Goal: Transaction & Acquisition: Purchase product/service

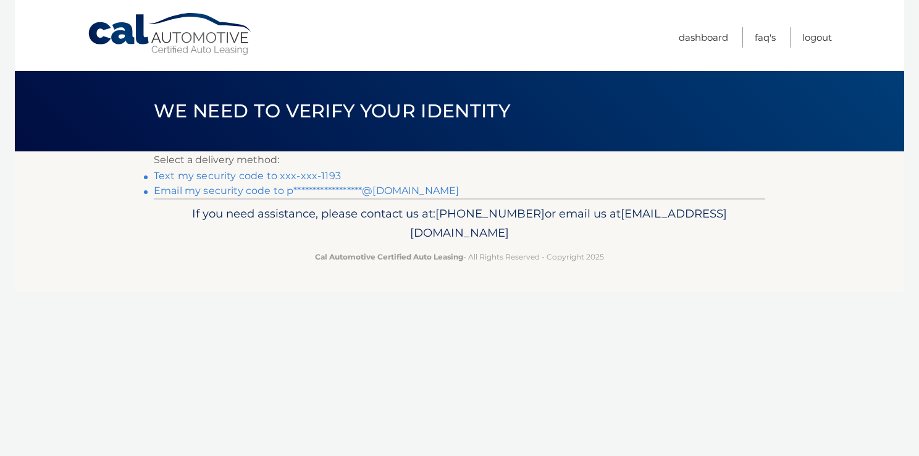
click at [243, 178] on link "Text my security code to xxx-xxx-1193" at bounding box center [247, 176] width 187 height 12
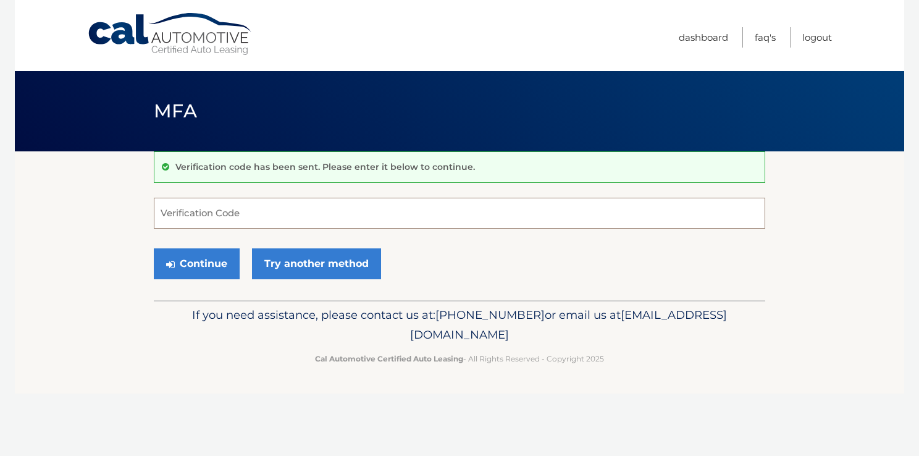
click at [230, 222] on input "Verification Code" at bounding box center [459, 213] width 611 height 31
type input "472579"
click at [208, 266] on button "Continue" at bounding box center [197, 263] width 86 height 31
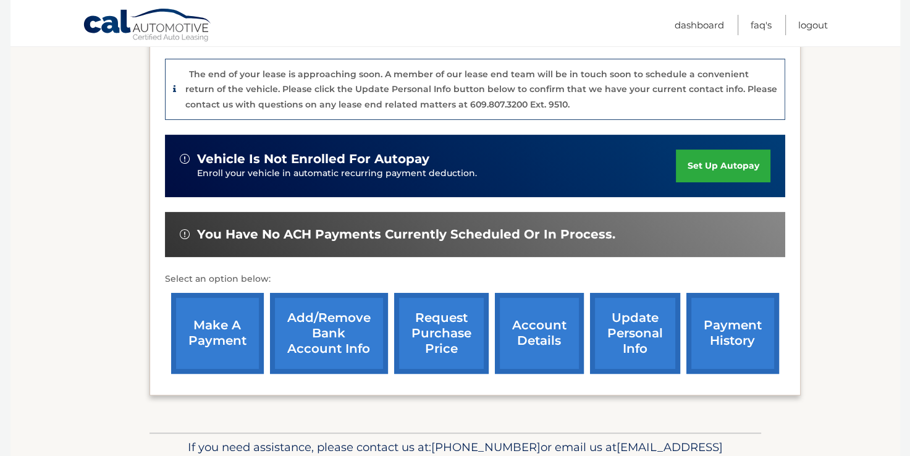
scroll to position [321, 0]
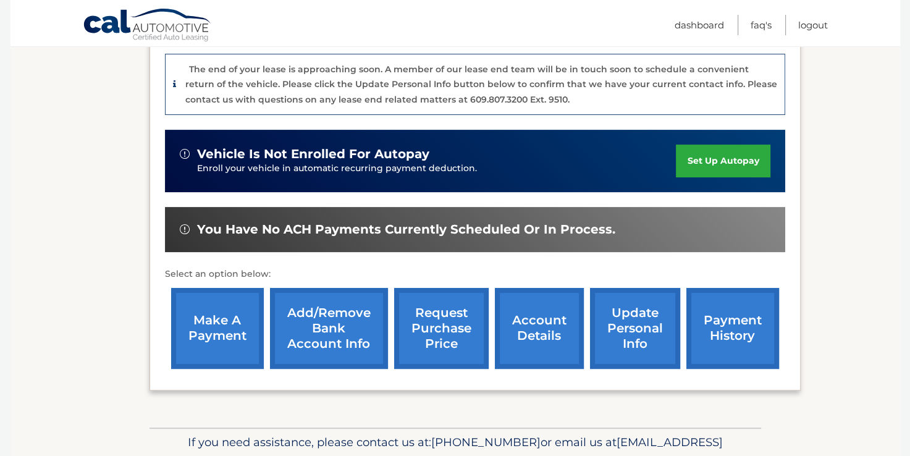
click at [209, 306] on link "make a payment" at bounding box center [217, 328] width 93 height 81
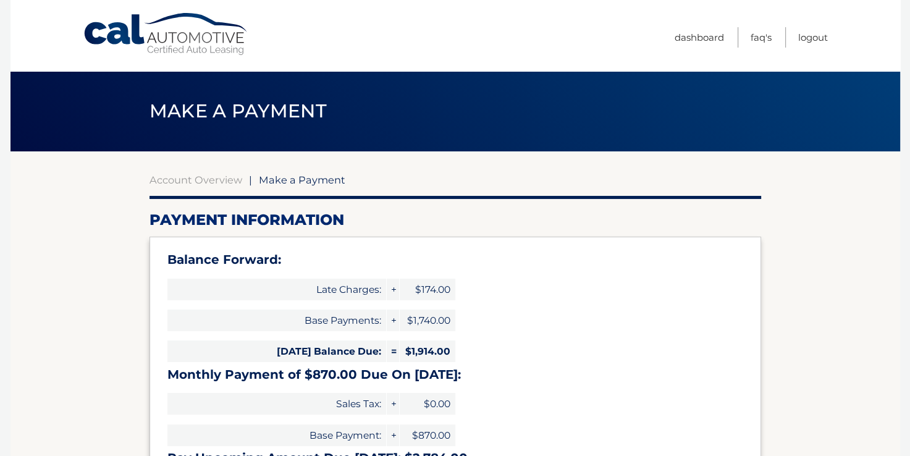
select select "Nzk5MWEyYTQtZTY5NC00NDI0LTkyNDctMWI1NDU3MGVlZjJl"
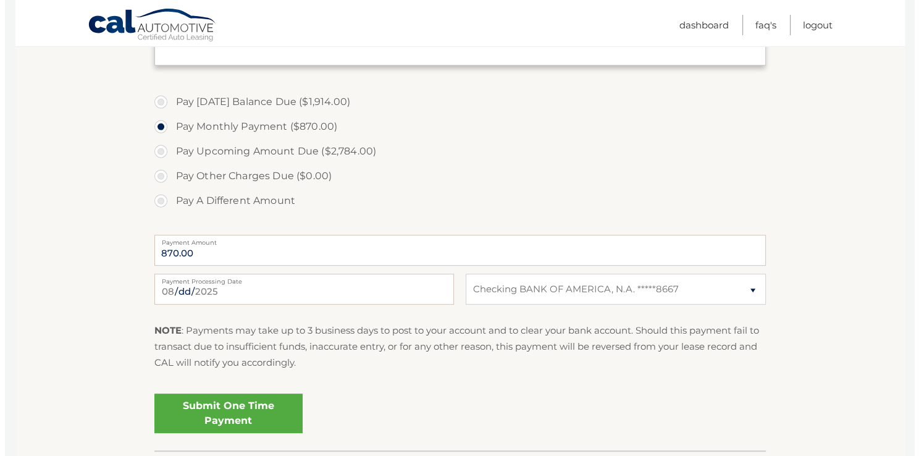
scroll to position [509, 0]
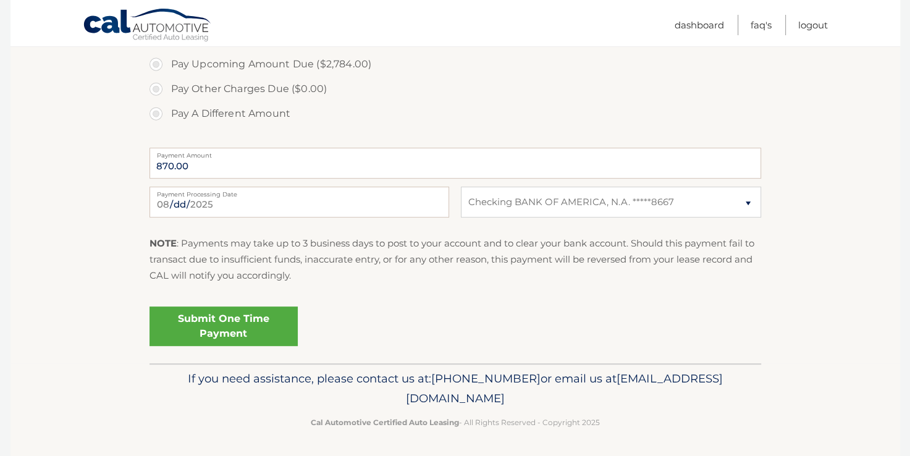
click at [214, 332] on link "Submit One Time Payment" at bounding box center [223, 326] width 148 height 40
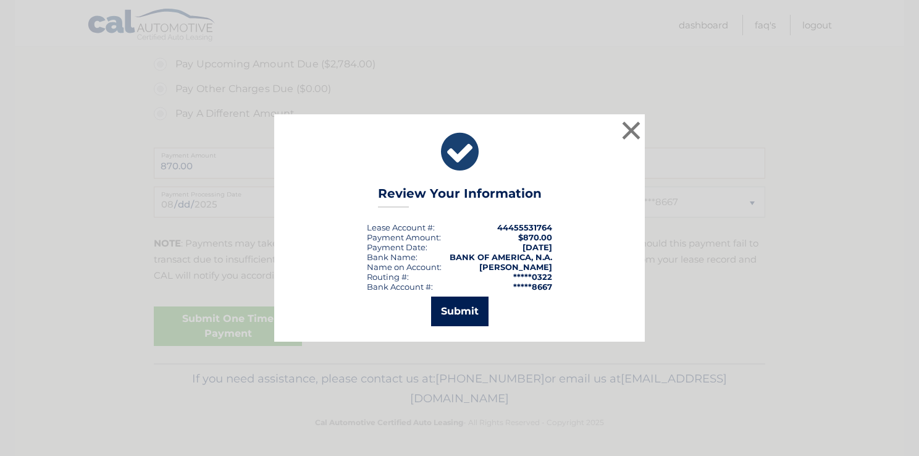
click at [450, 308] on button "Submit" at bounding box center [459, 311] width 57 height 30
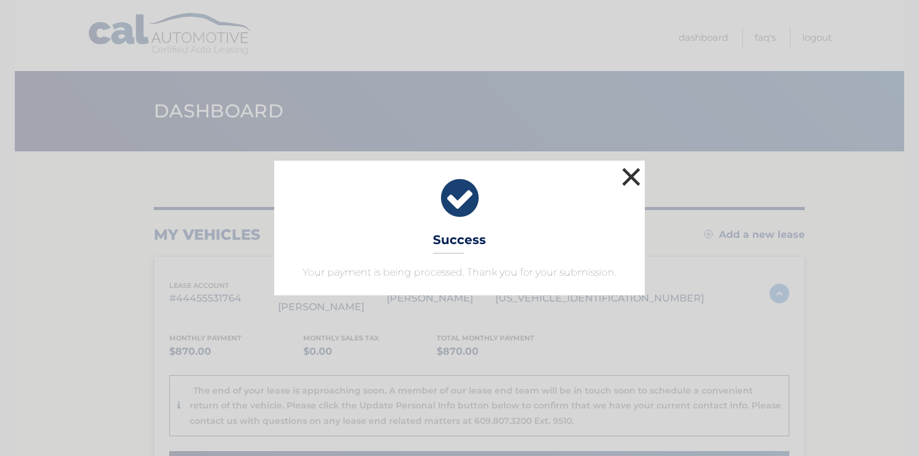
click at [632, 178] on button "×" at bounding box center [631, 176] width 25 height 25
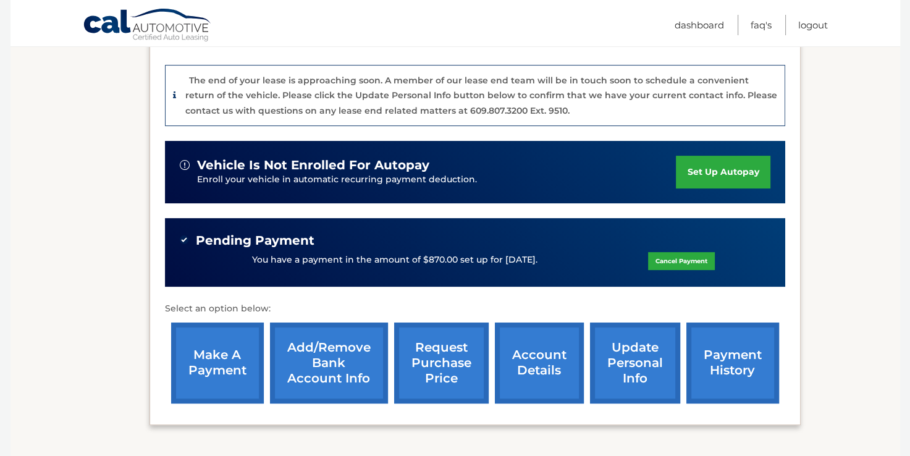
scroll to position [312, 0]
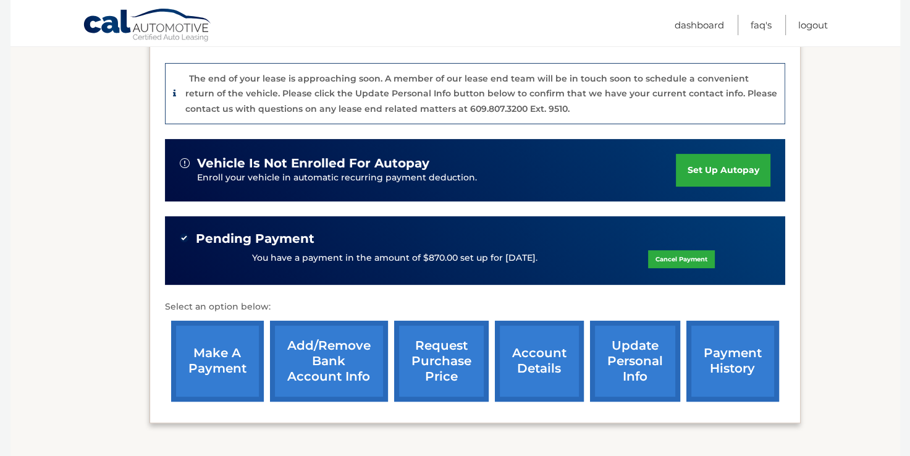
click at [727, 351] on link "payment history" at bounding box center [732, 360] width 93 height 81
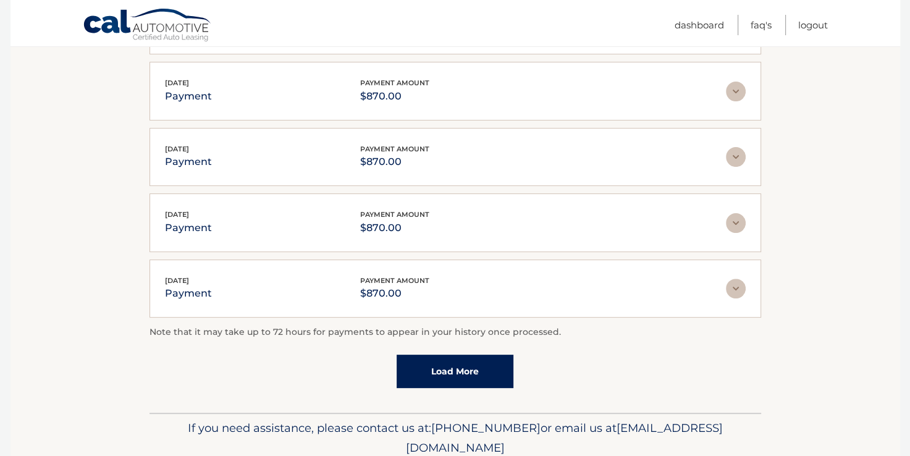
scroll to position [352, 0]
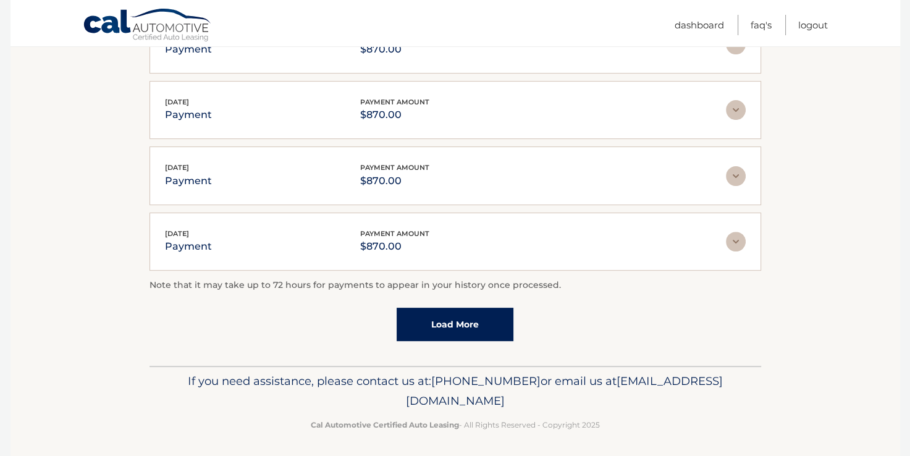
click at [487, 325] on link "Load More" at bounding box center [454, 324] width 117 height 33
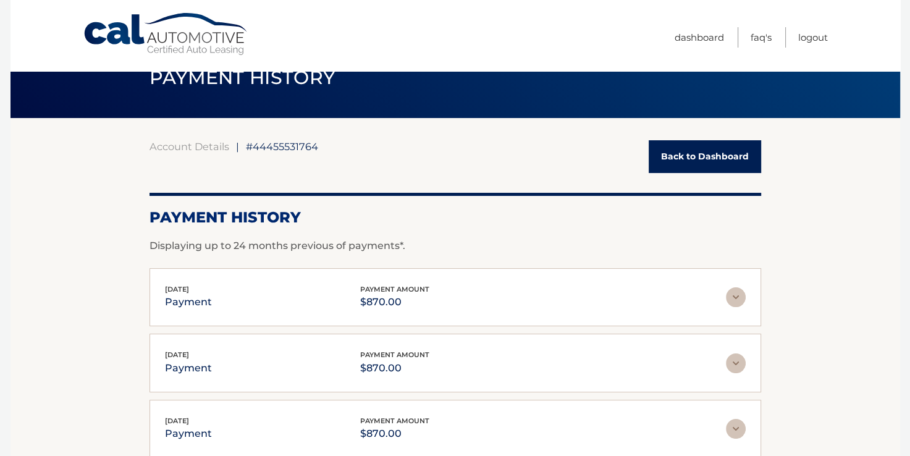
scroll to position [0, 0]
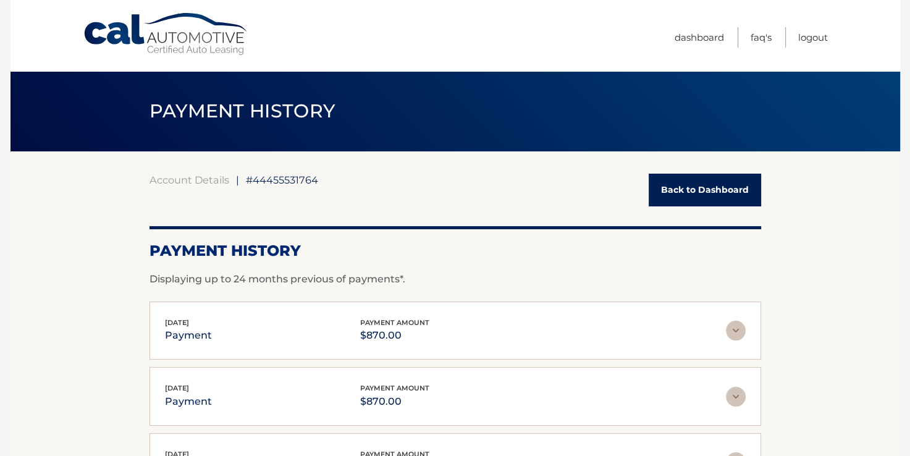
click at [699, 192] on link "Back to Dashboard" at bounding box center [704, 190] width 112 height 33
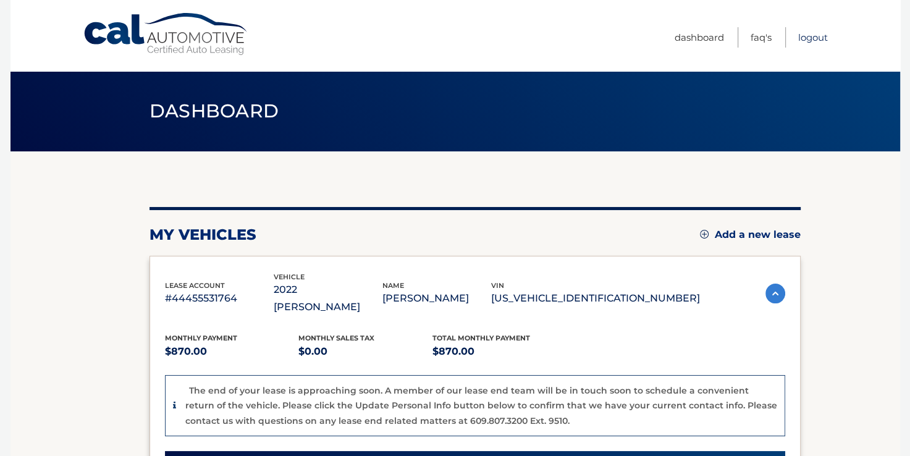
click at [810, 36] on link "Logout" at bounding box center [813, 37] width 30 height 20
